Goal: Check status: Check status

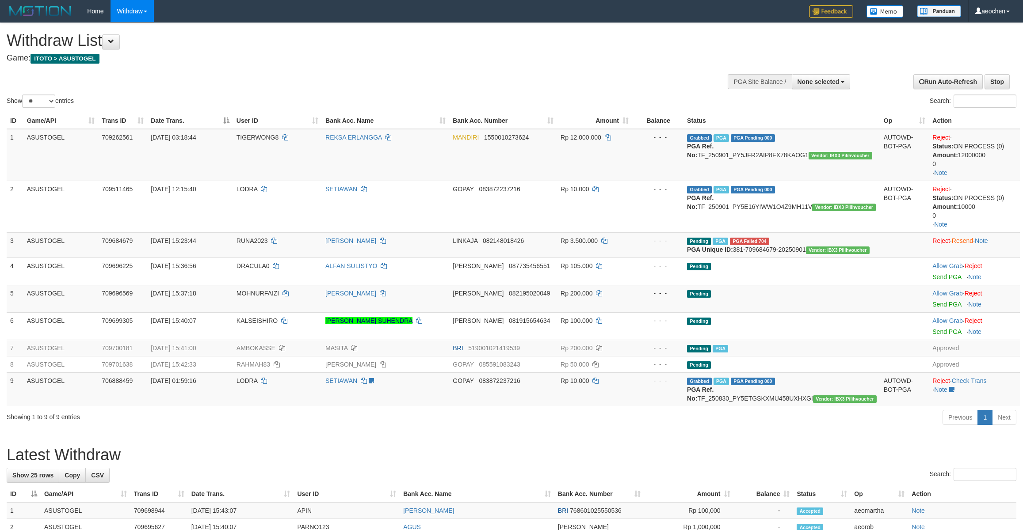
select select
select select "**"
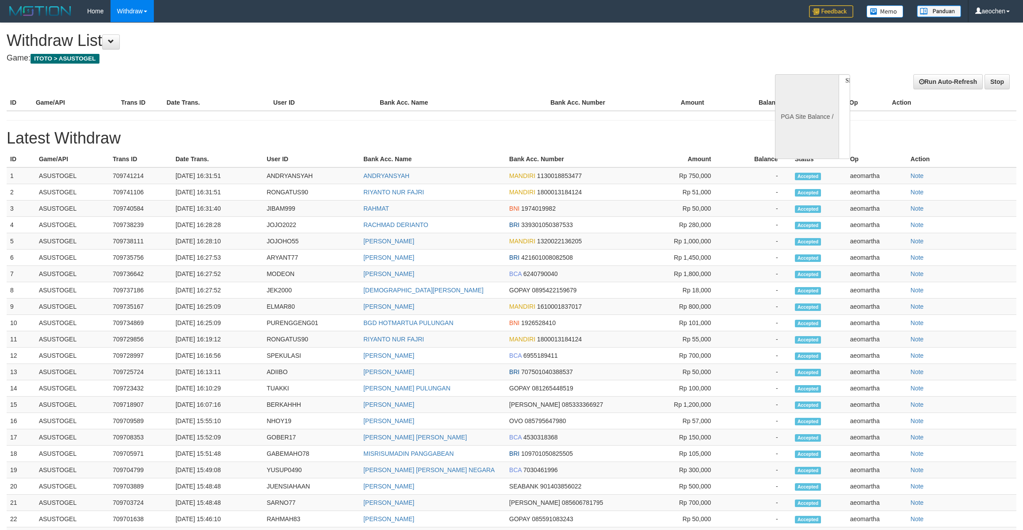
select select
select select "**"
select select
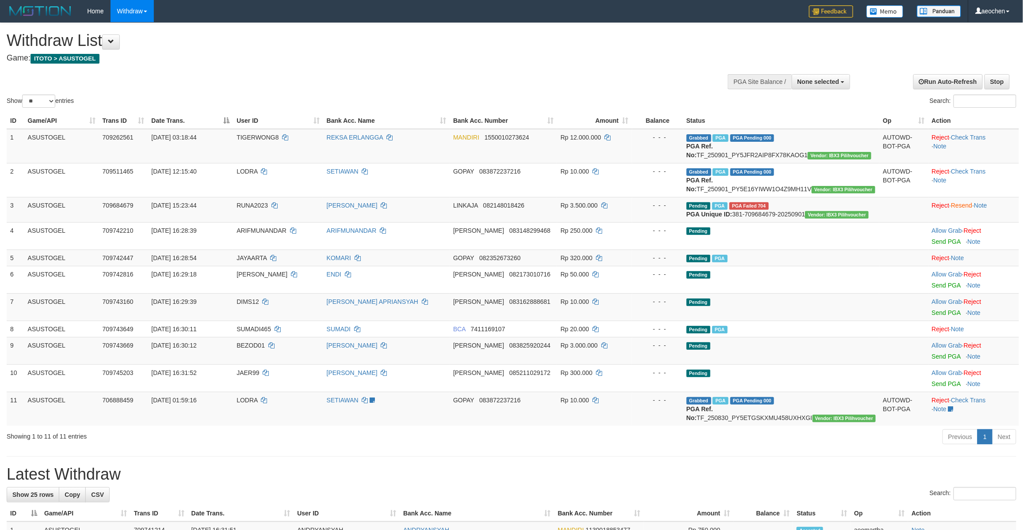
click at [485, 34] on h1 "Withdraw List" at bounding box center [340, 41] width 667 height 18
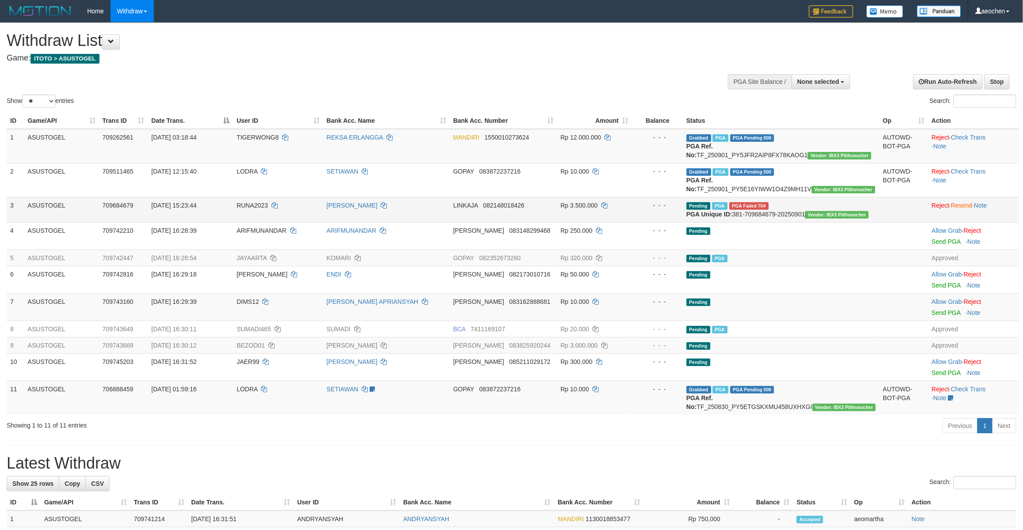
click at [728, 218] on b "PGA Unique ID:" at bounding box center [709, 214] width 46 height 7
copy td "PGA Unique ID: 381-709684679-20250901 Vendor: IBX3 Pilihvoucher"
drag, startPoint x: 728, startPoint y: 232, endPoint x: 822, endPoint y: 242, distance: 95.1
click at [822, 222] on td "Pending PGA PGA Failed 704 {"status":"704","error_message":"Disbursement bank n…" at bounding box center [781, 209] width 197 height 25
click at [650, 47] on h1 "Withdraw List" at bounding box center [340, 41] width 667 height 18
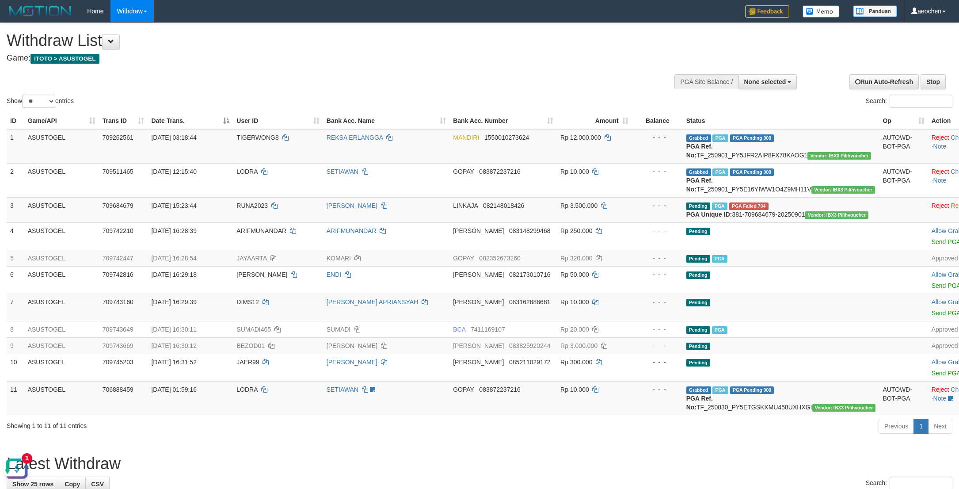
drag, startPoint x: 27, startPoint y: 472, endPoint x: 27, endPoint y: 923, distance: 451.3
click at [27, 472] on button "Open LiveChat chat widget" at bounding box center [17, 468] width 27 height 27
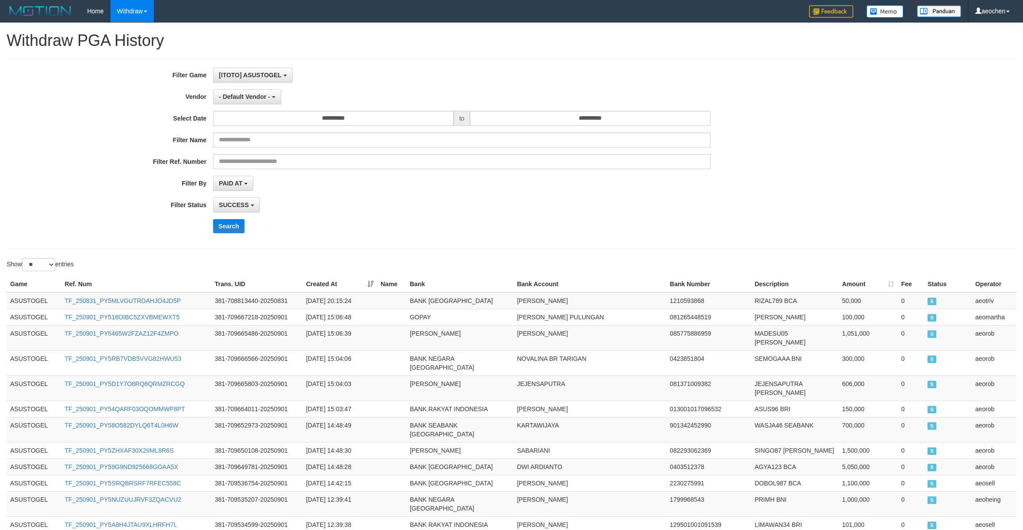
select select "**"
drag, startPoint x: 4, startPoint y: 506, endPoint x: 34, endPoint y: 507, distance: 29.6
click at [34, 507] on div at bounding box center [18, 511] width 37 height 37
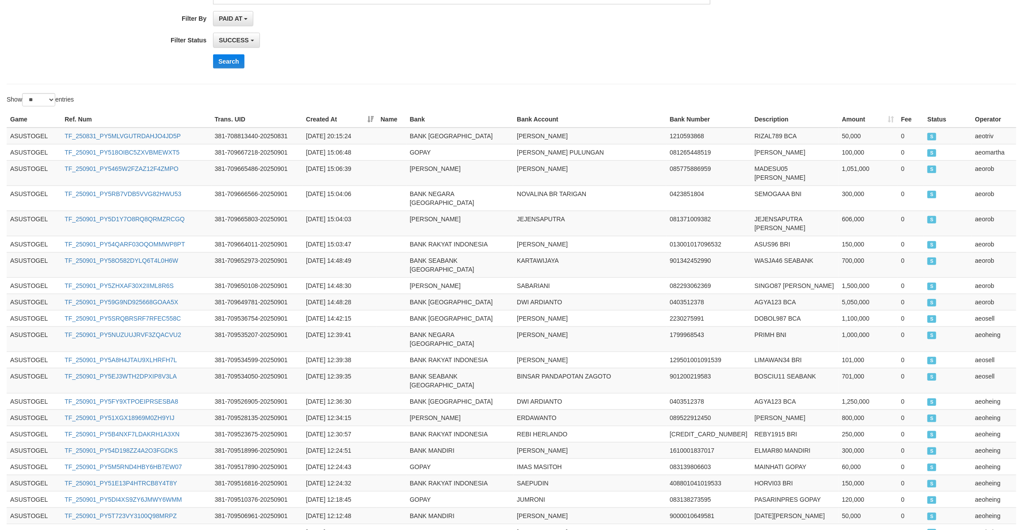
scroll to position [275, 0]
